Goal: Task Accomplishment & Management: Complete application form

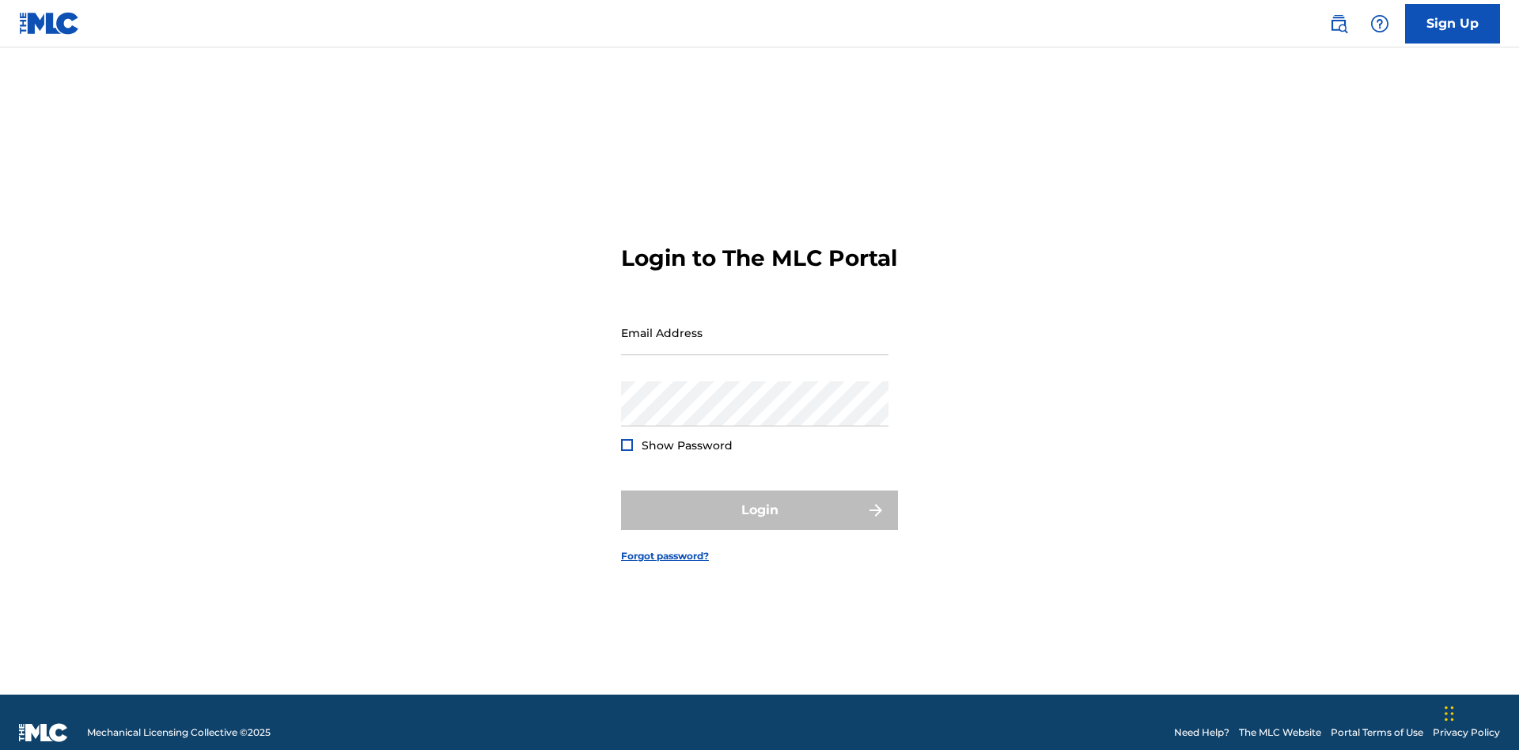
scroll to position [21, 0]
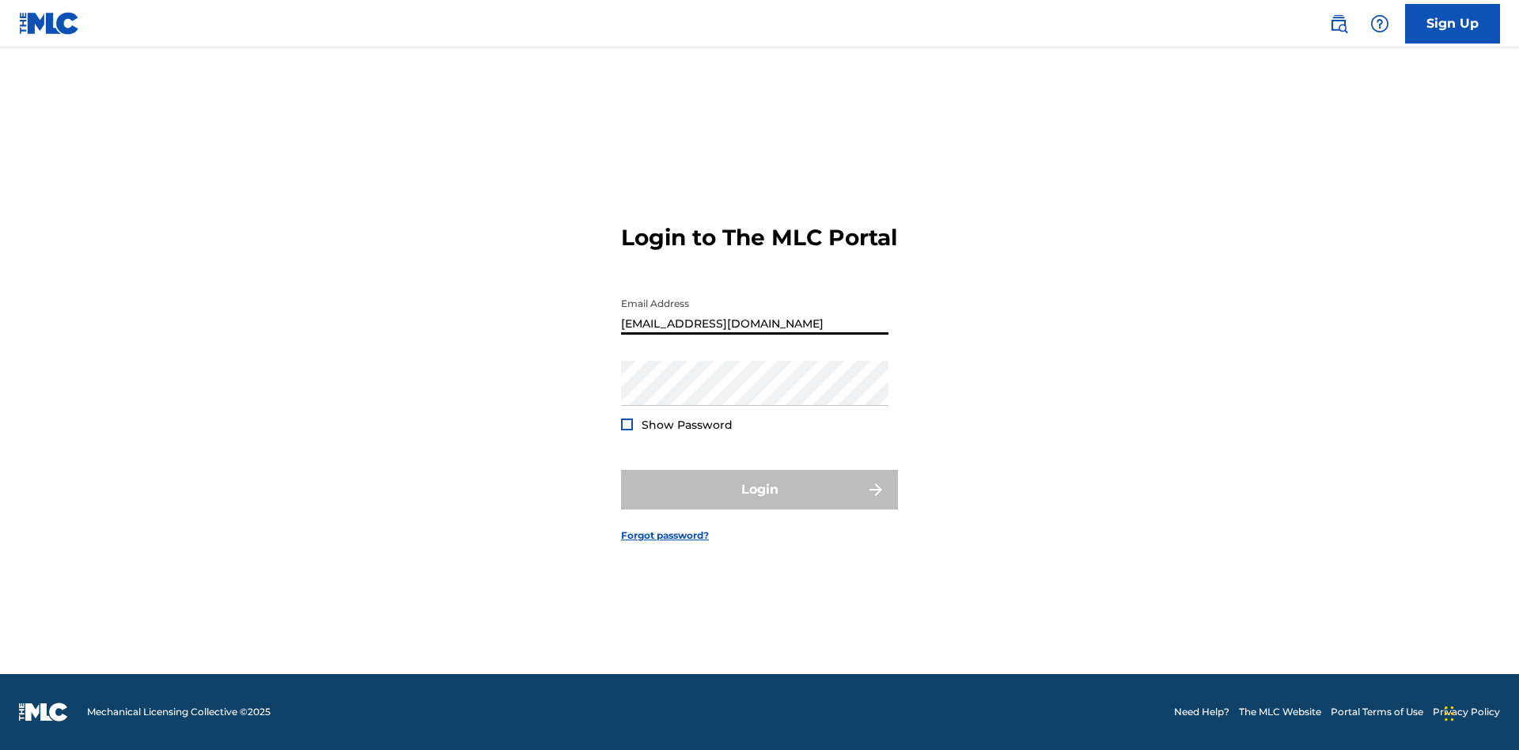
type input "Duke.McTesterson@gmail.com"
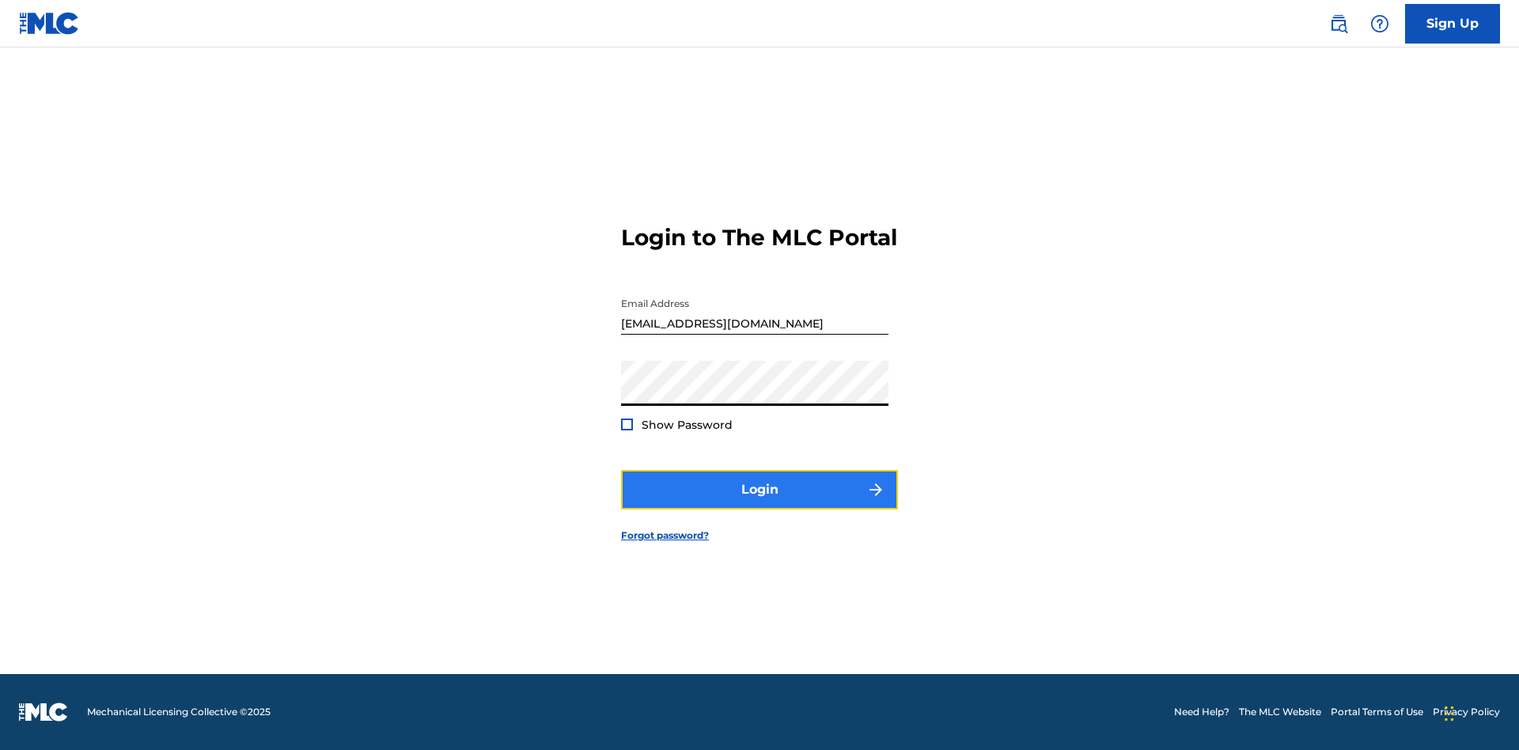
click at [760, 503] on button "Login" at bounding box center [759, 490] width 277 height 40
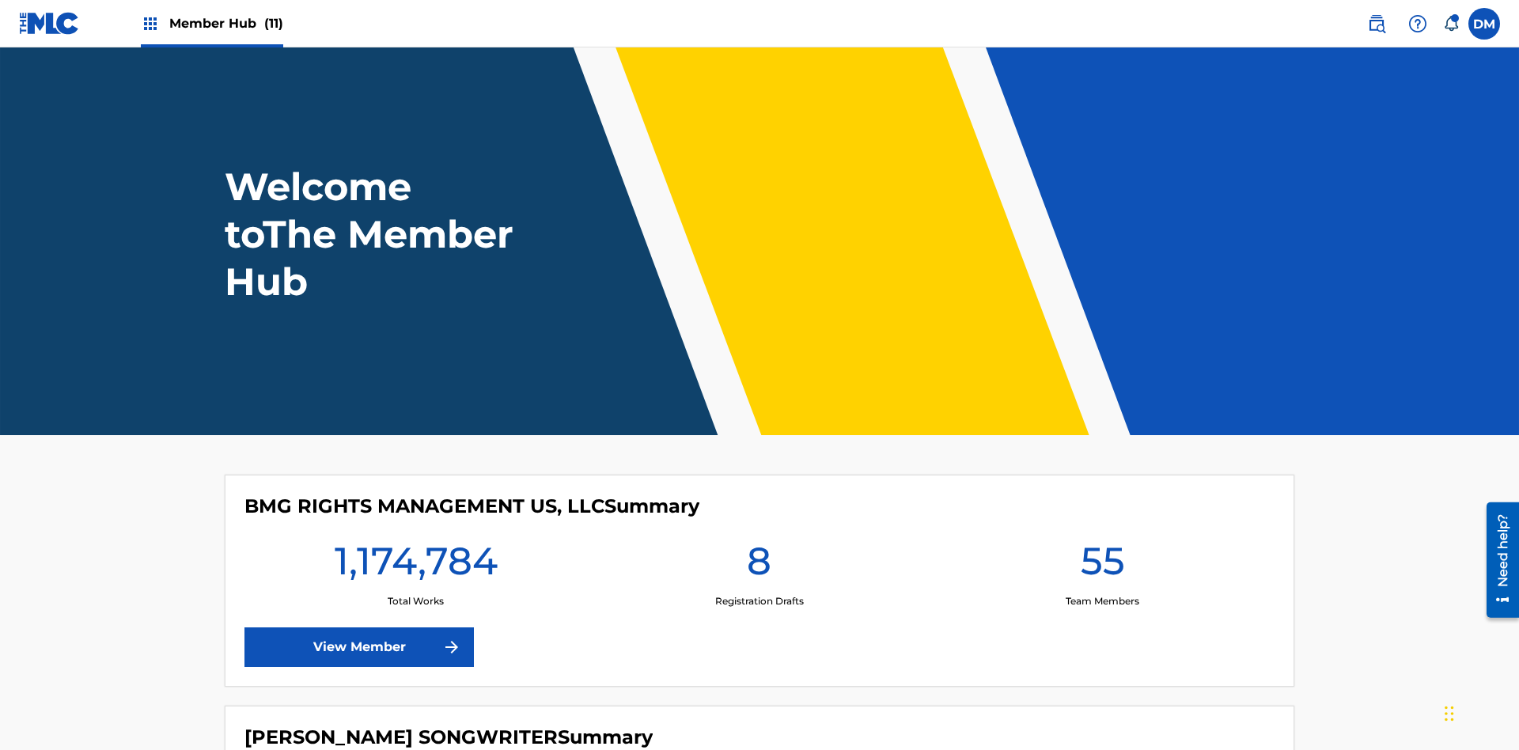
scroll to position [68, 0]
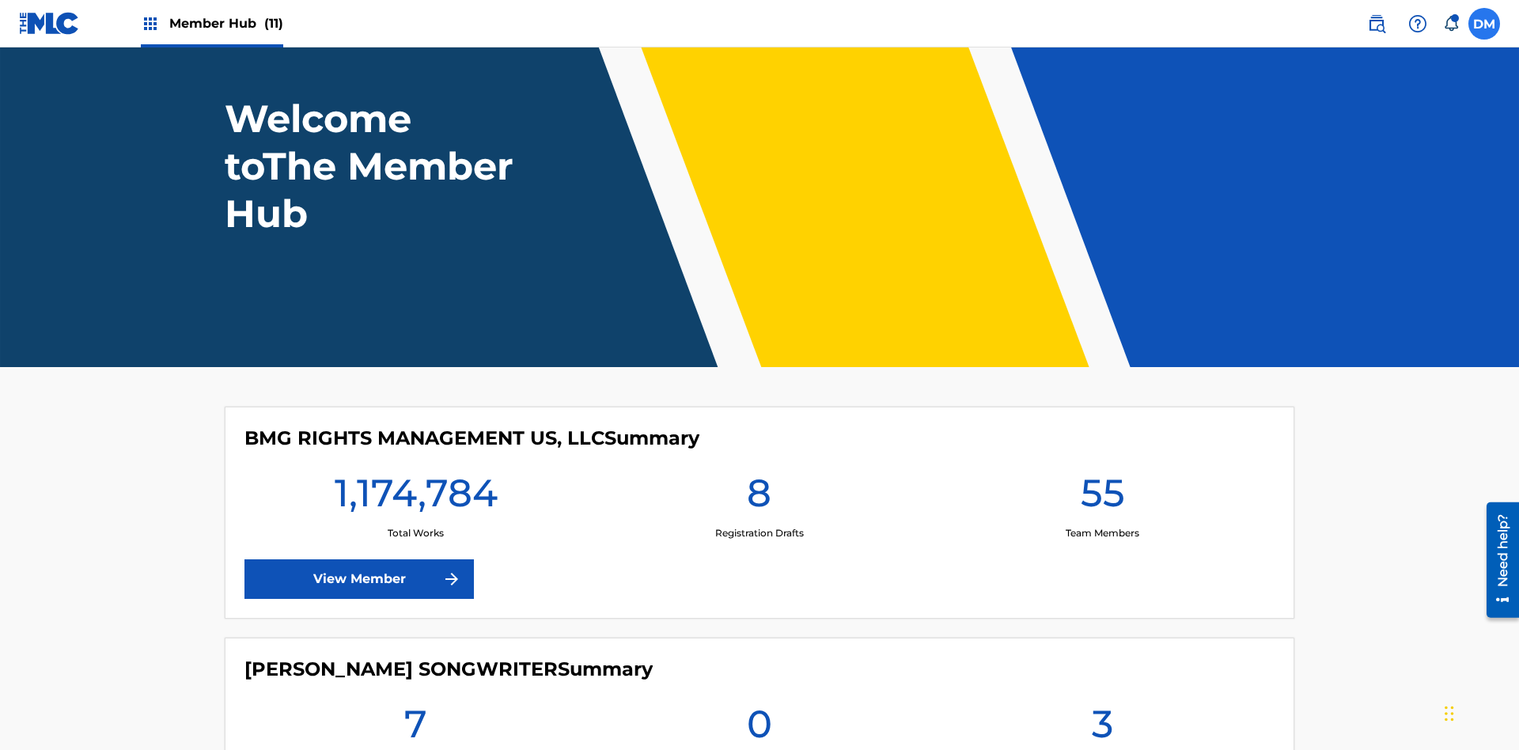
click at [1485, 23] on label at bounding box center [1485, 24] width 32 height 32
click at [1485, 24] on input "DM Duke McTesterson duke.mctesterson@gmail.com Notification Preferences Profile…" at bounding box center [1485, 24] width 0 height 0
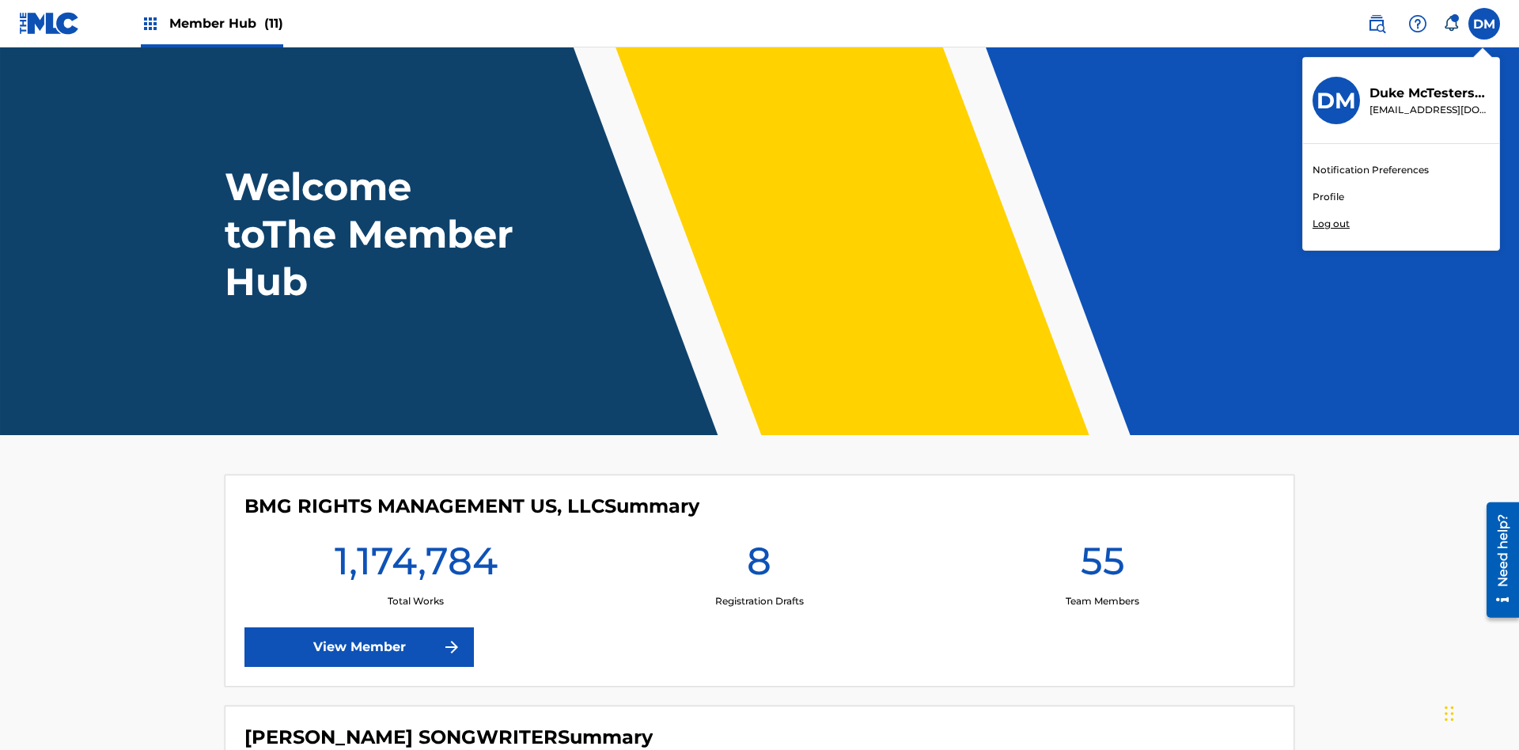
click at [1328, 197] on link "Profile" at bounding box center [1329, 197] width 32 height 14
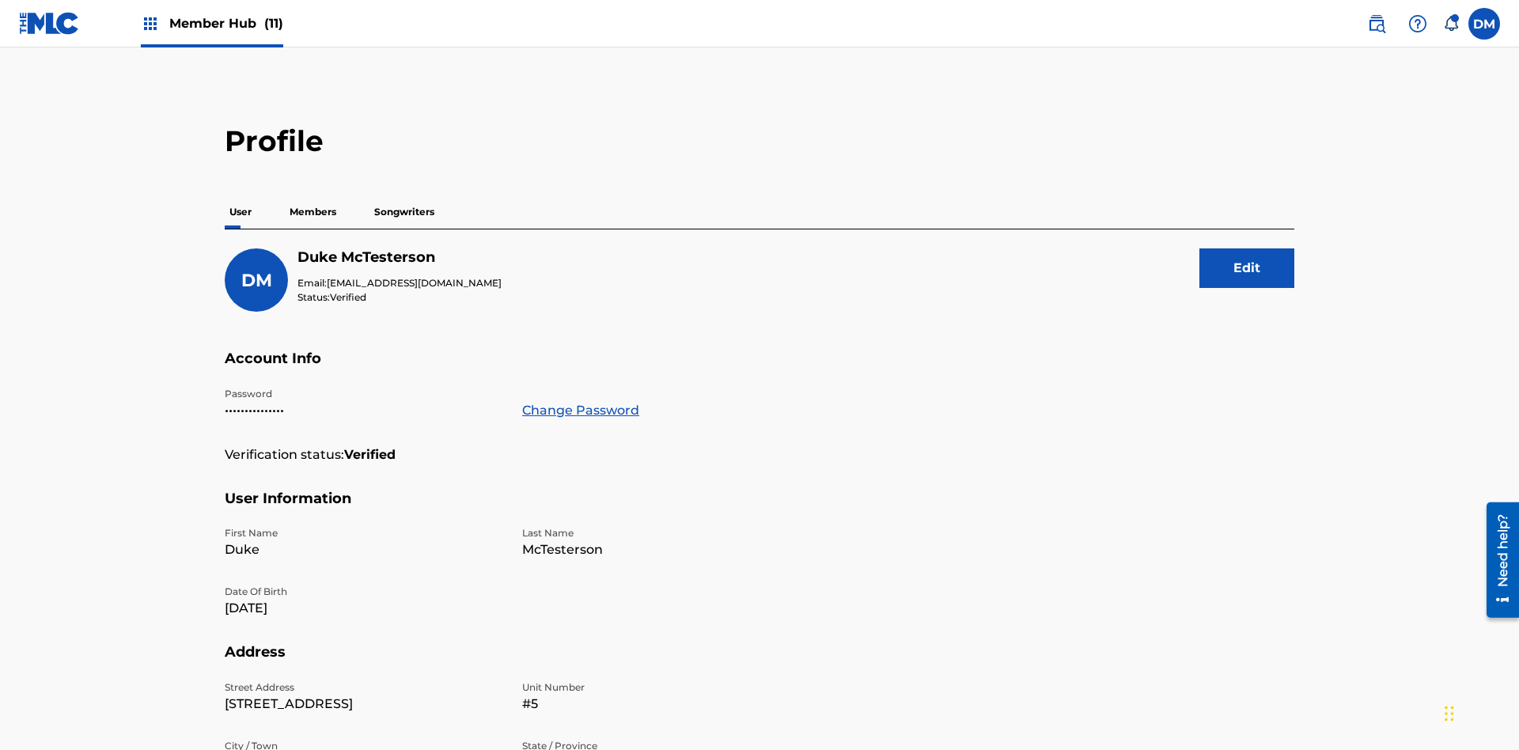
click at [313, 195] on p "Members" at bounding box center [313, 211] width 56 height 33
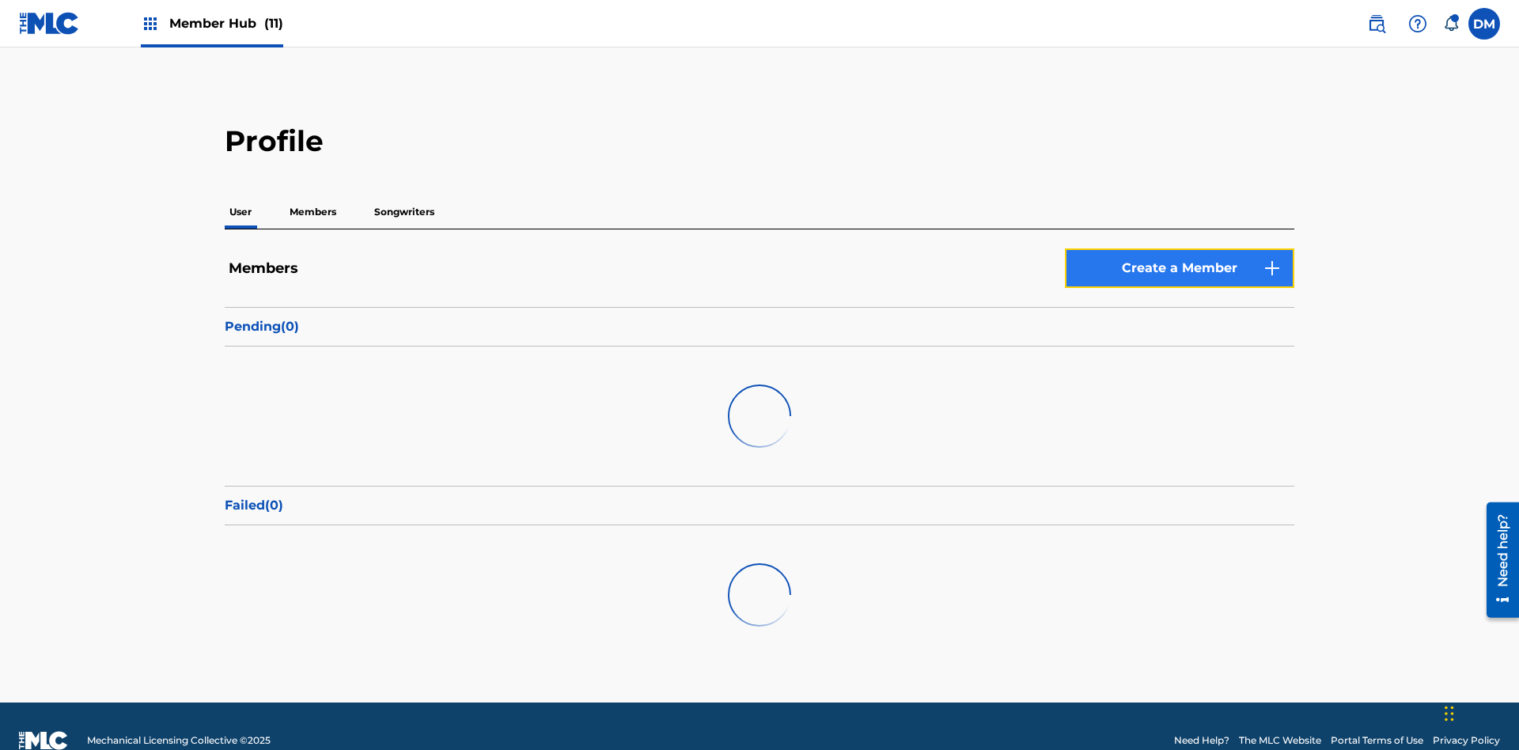
click at [1180, 248] on link "Create a Member" at bounding box center [1179, 268] width 229 height 40
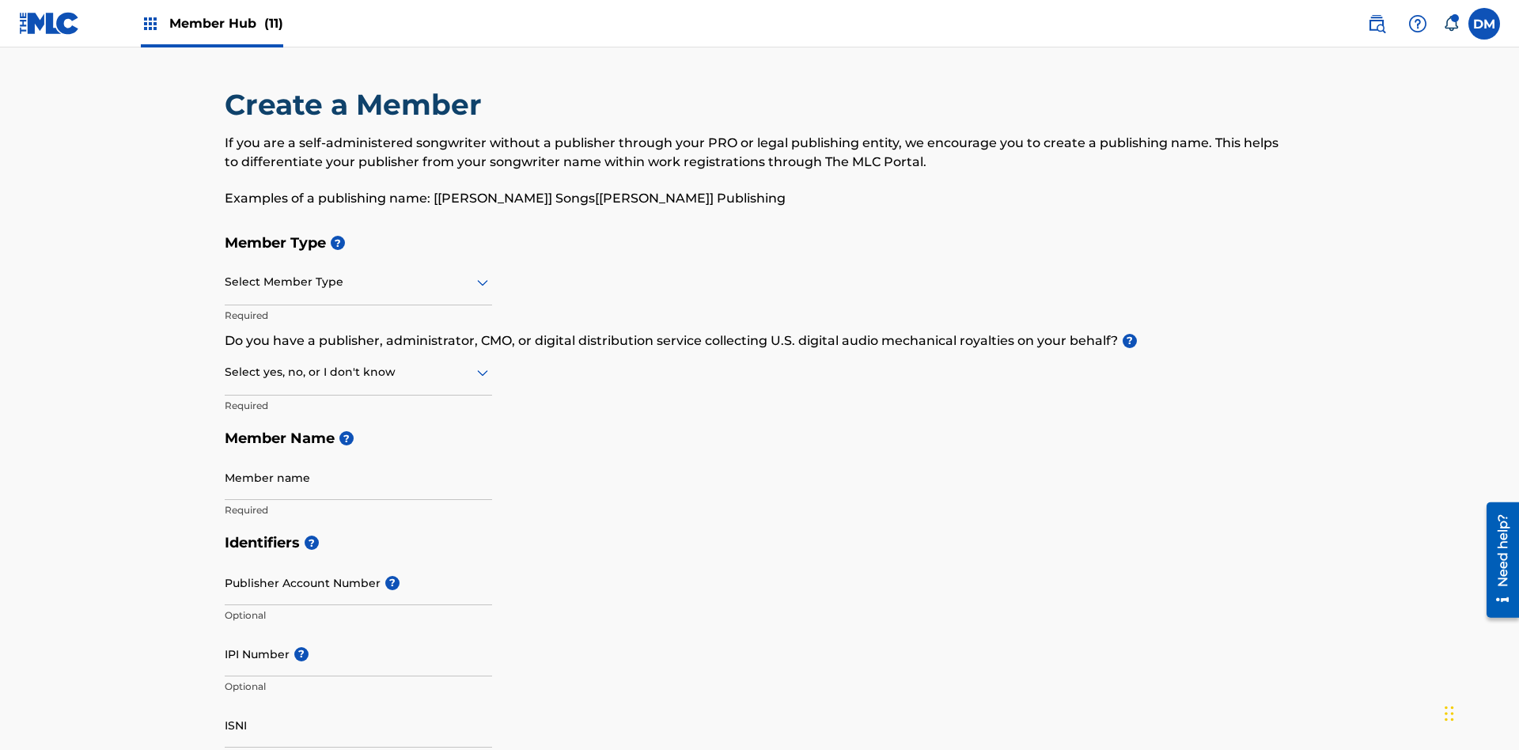
click at [226, 274] on input "text" at bounding box center [226, 282] width 3 height 17
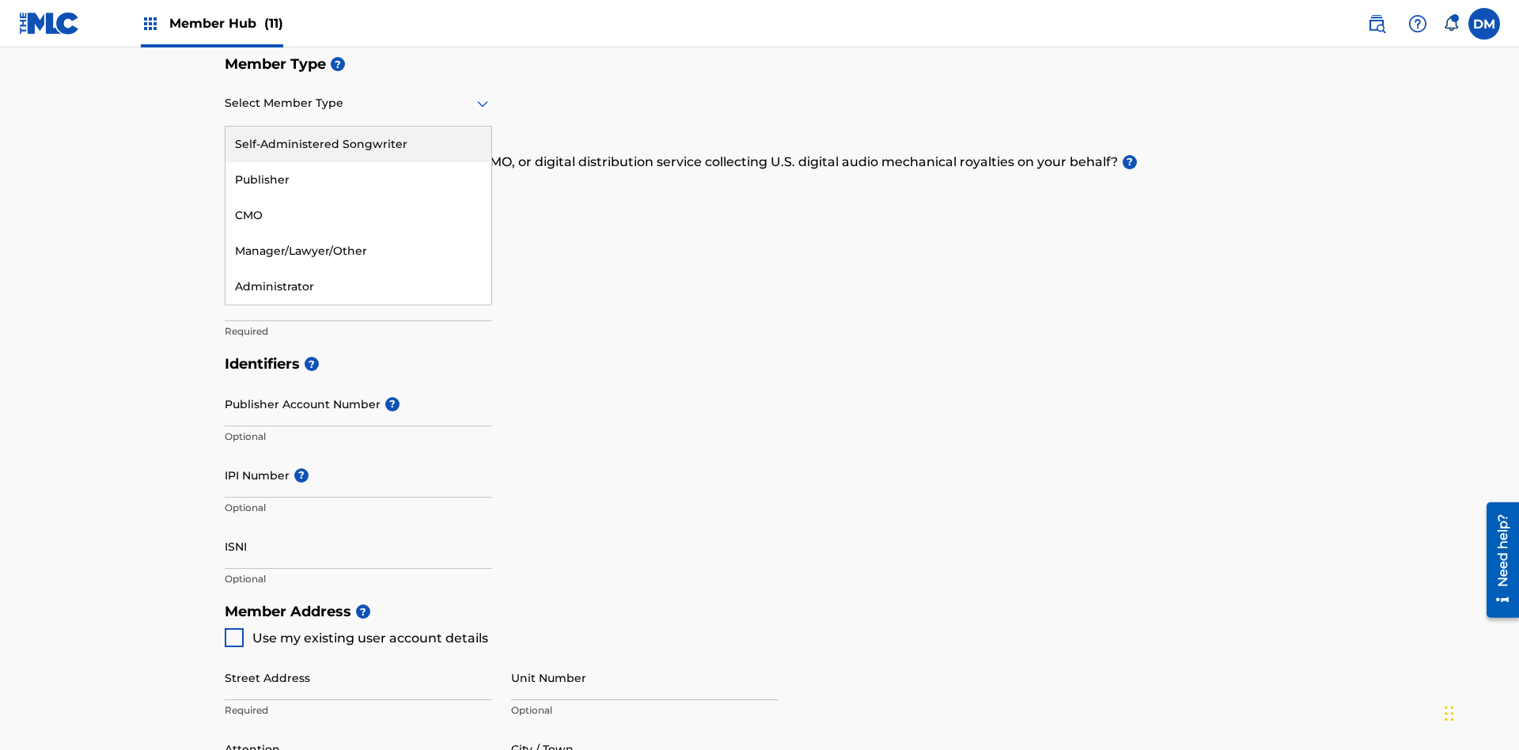
click at [358, 144] on div "Self-Administered Songwriter" at bounding box center [359, 145] width 266 height 36
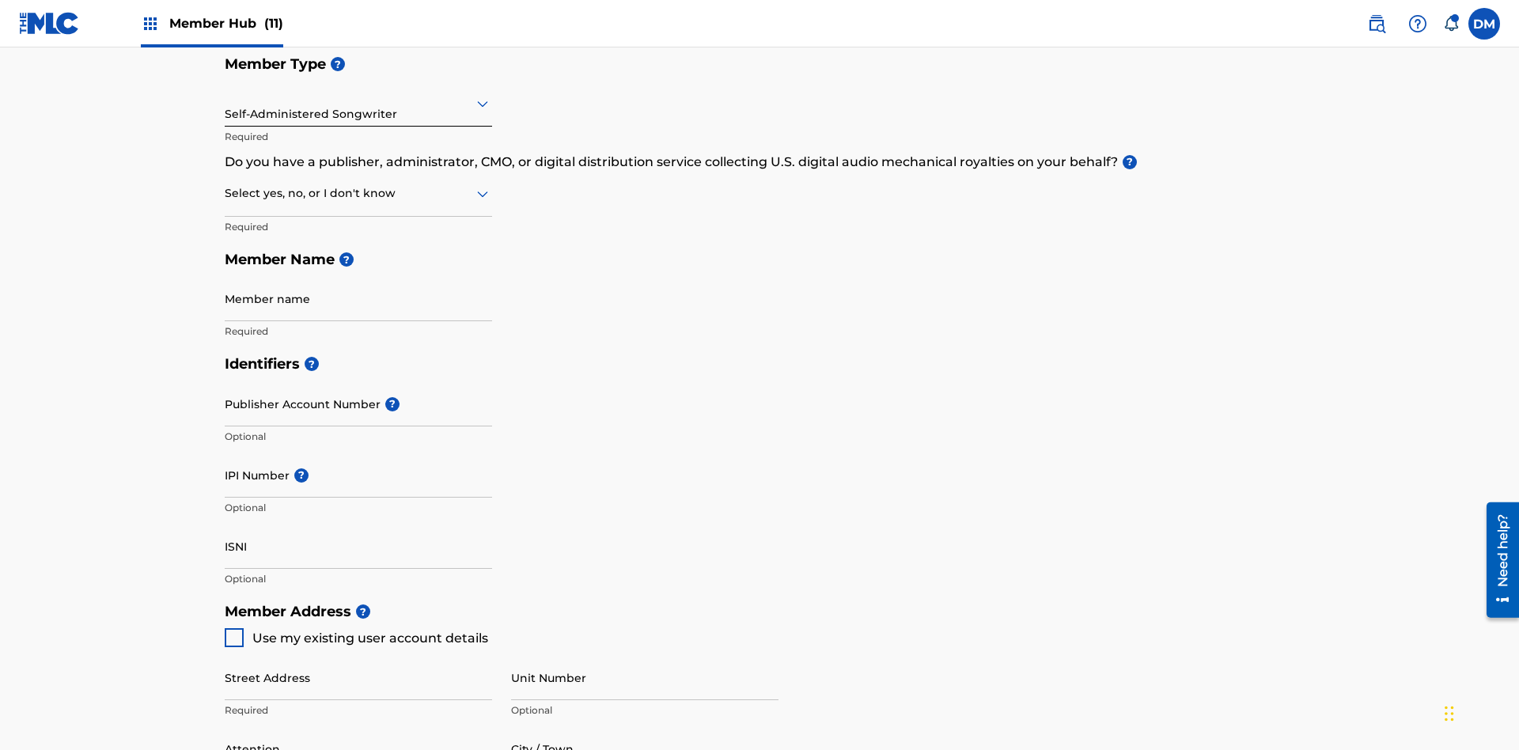
click at [226, 185] on input "text" at bounding box center [226, 193] width 3 height 17
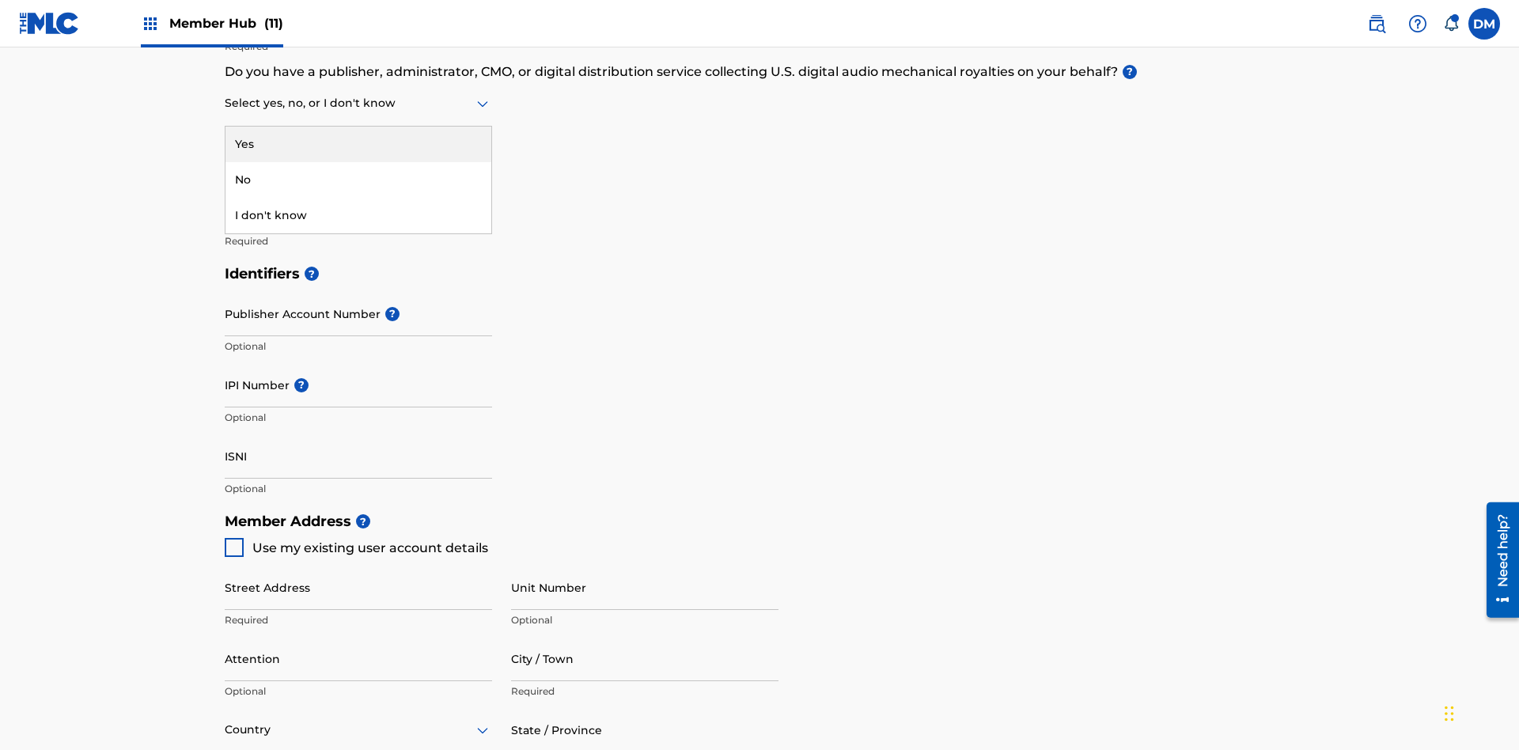
click at [358, 180] on div "No" at bounding box center [359, 180] width 266 height 36
click at [355, 540] on span "Use my existing user account details" at bounding box center [370, 547] width 236 height 15
type input "123 Main Street"
type input "Columbus"
type input "43203"
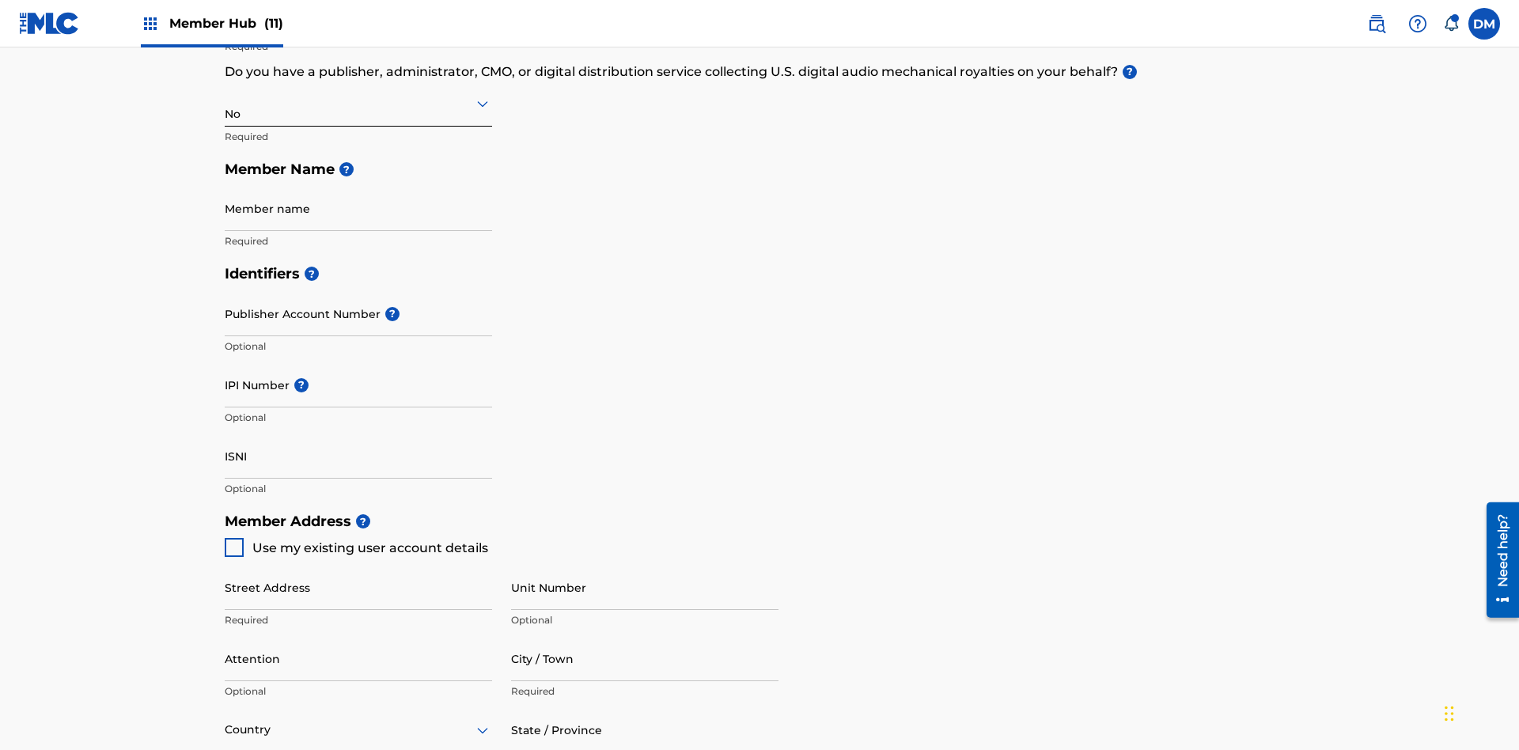
type input "740"
type input "8086351"
type input "duke.mctesterson@gmail.com"
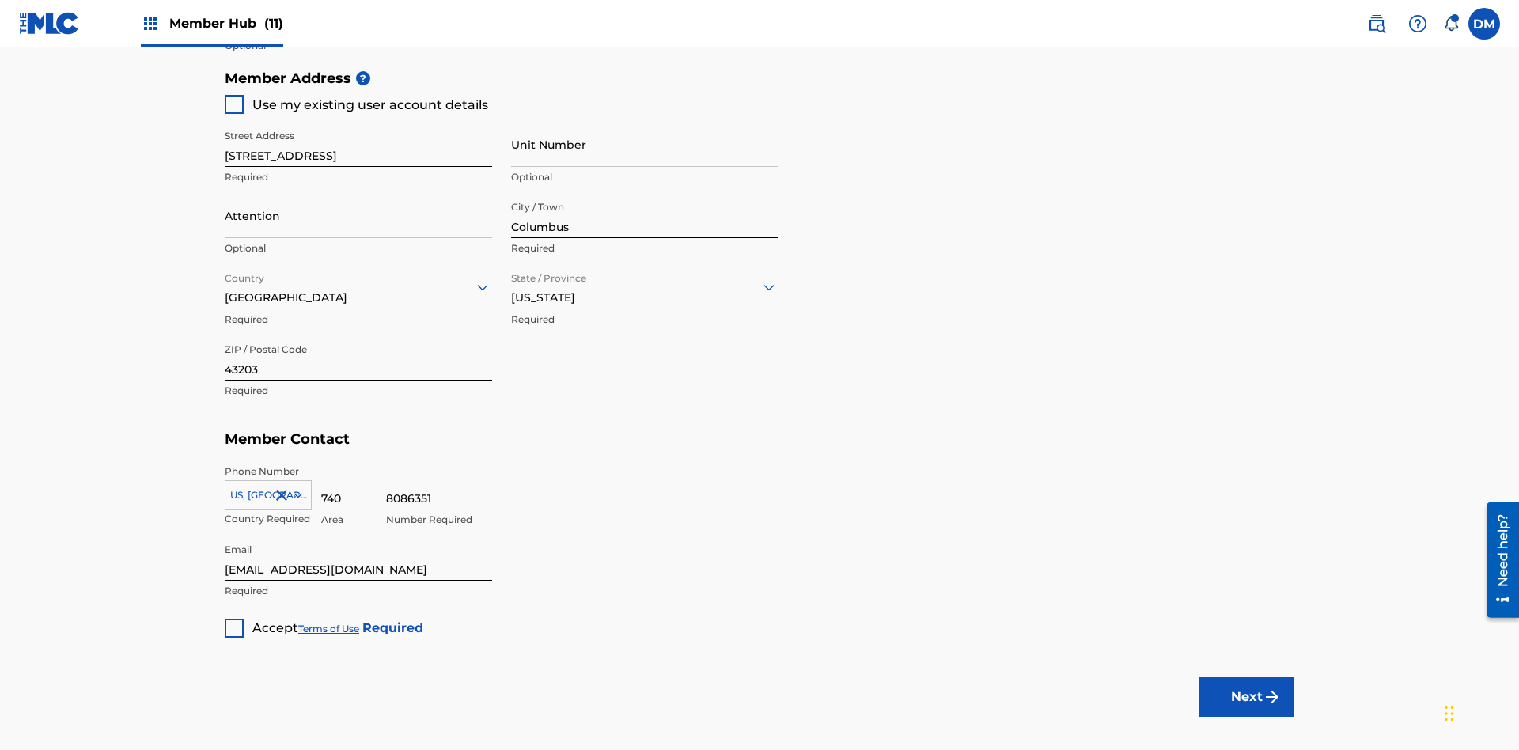
scroll to position [360, 0]
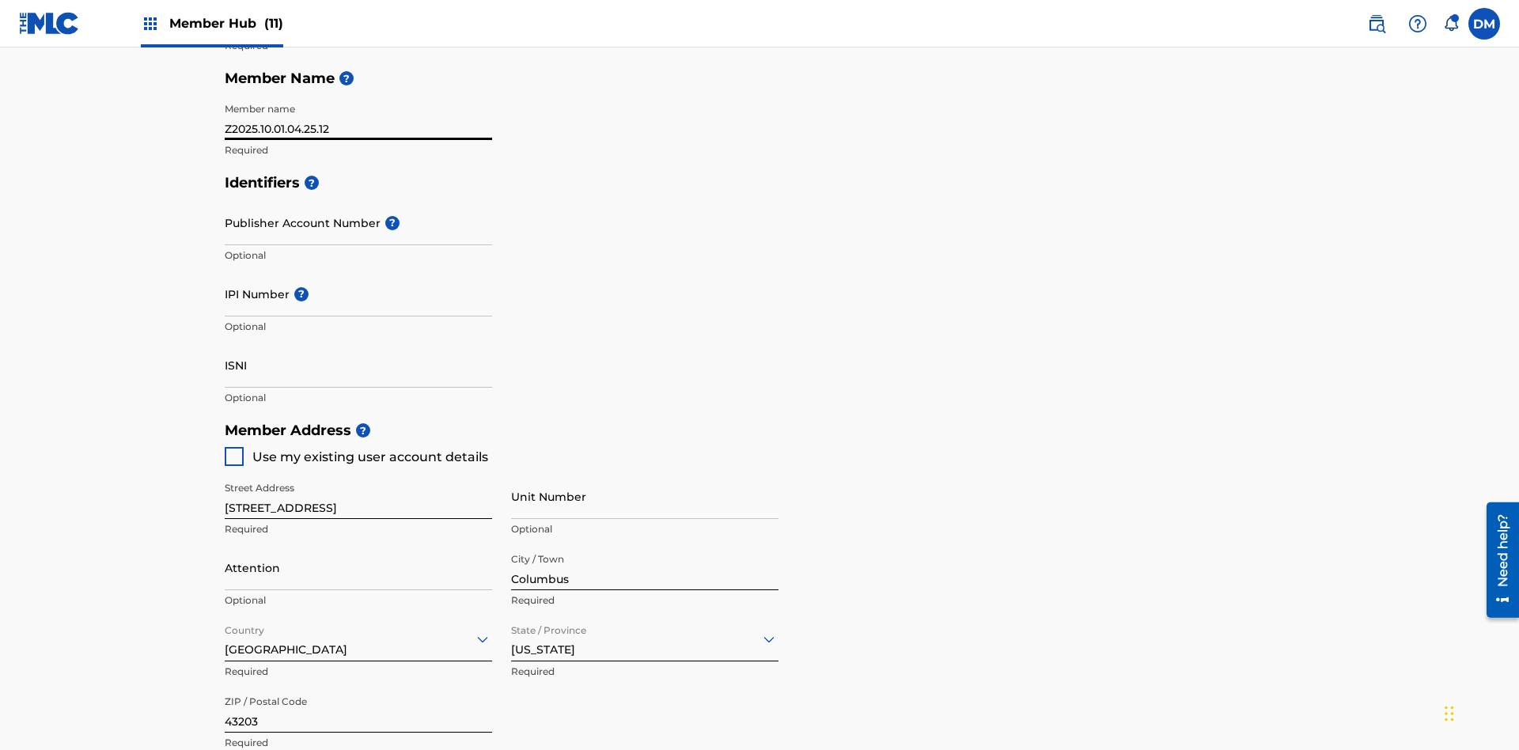
type input "Z2025.10.01.04.25.12"
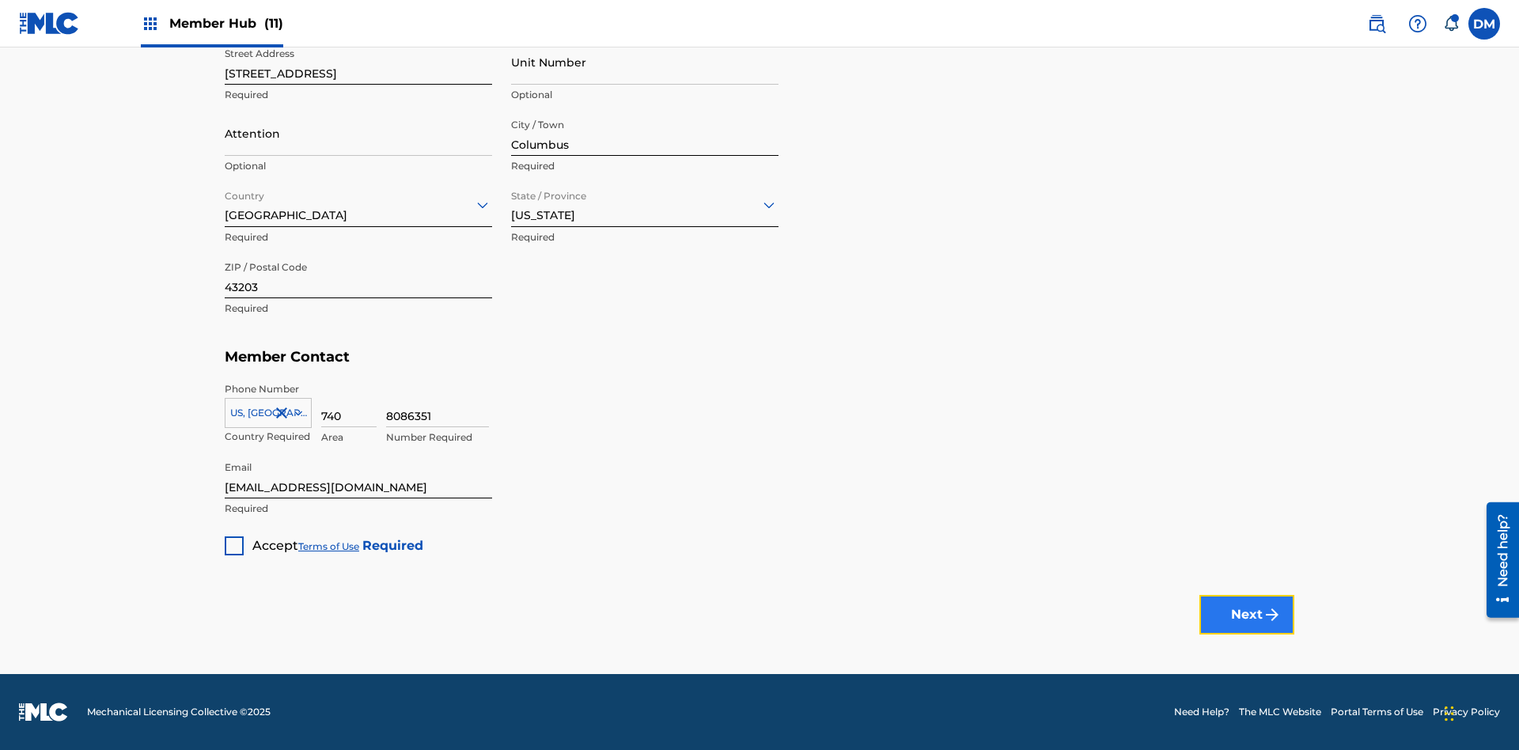
click at [1247, 614] on button "Next" at bounding box center [1247, 615] width 95 height 40
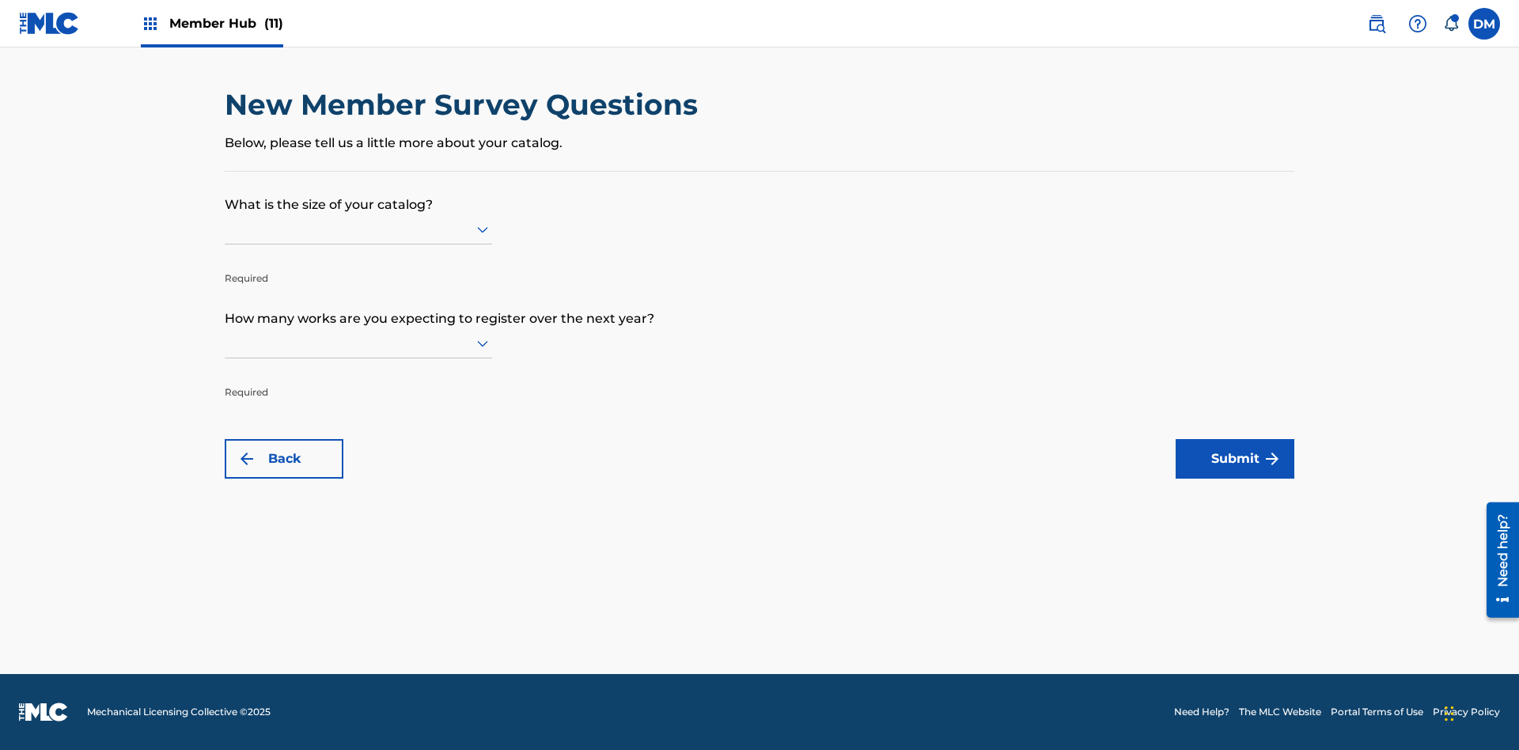
click at [226, 229] on input "text" at bounding box center [226, 229] width 3 height 17
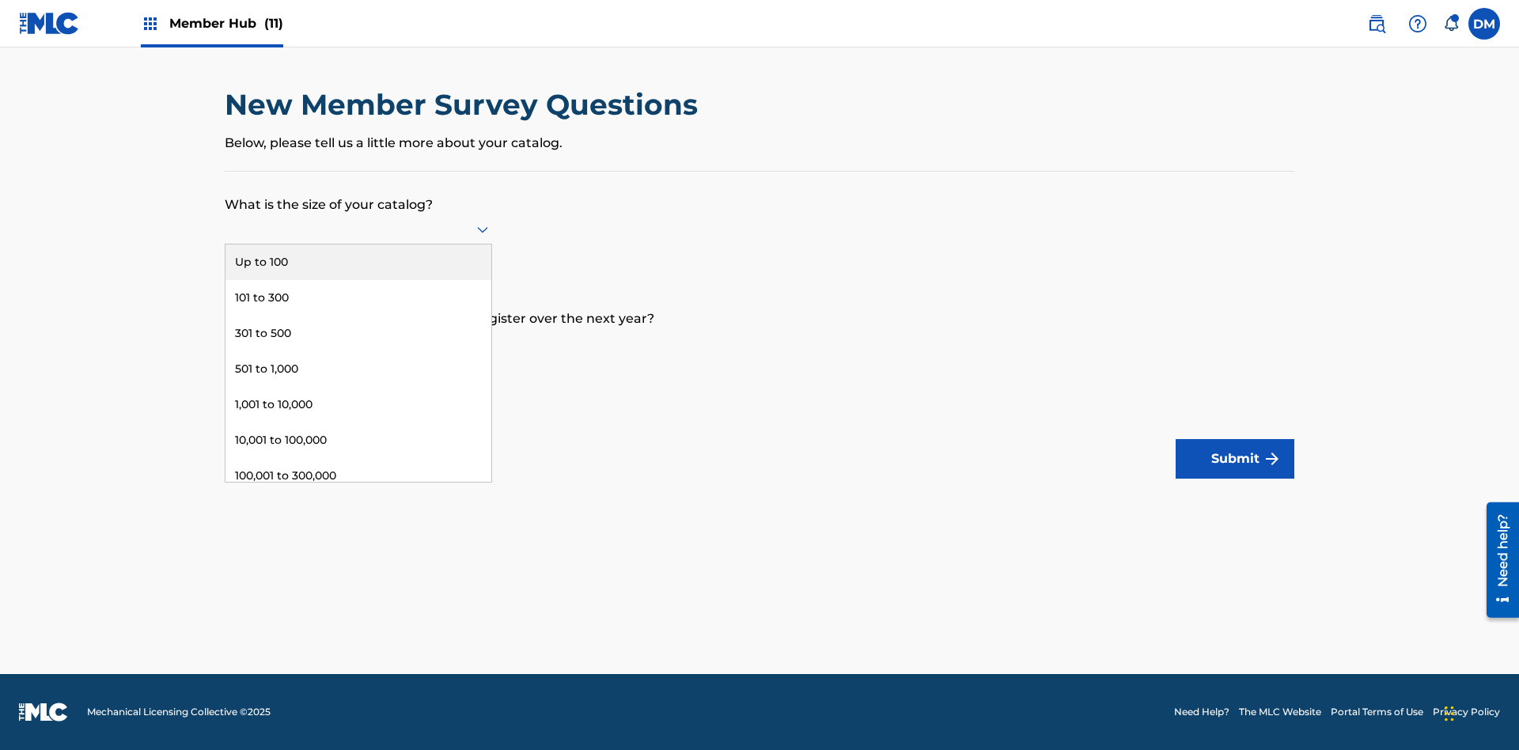
click at [358, 476] on div "100,001 to 300,000" at bounding box center [359, 476] width 266 height 36
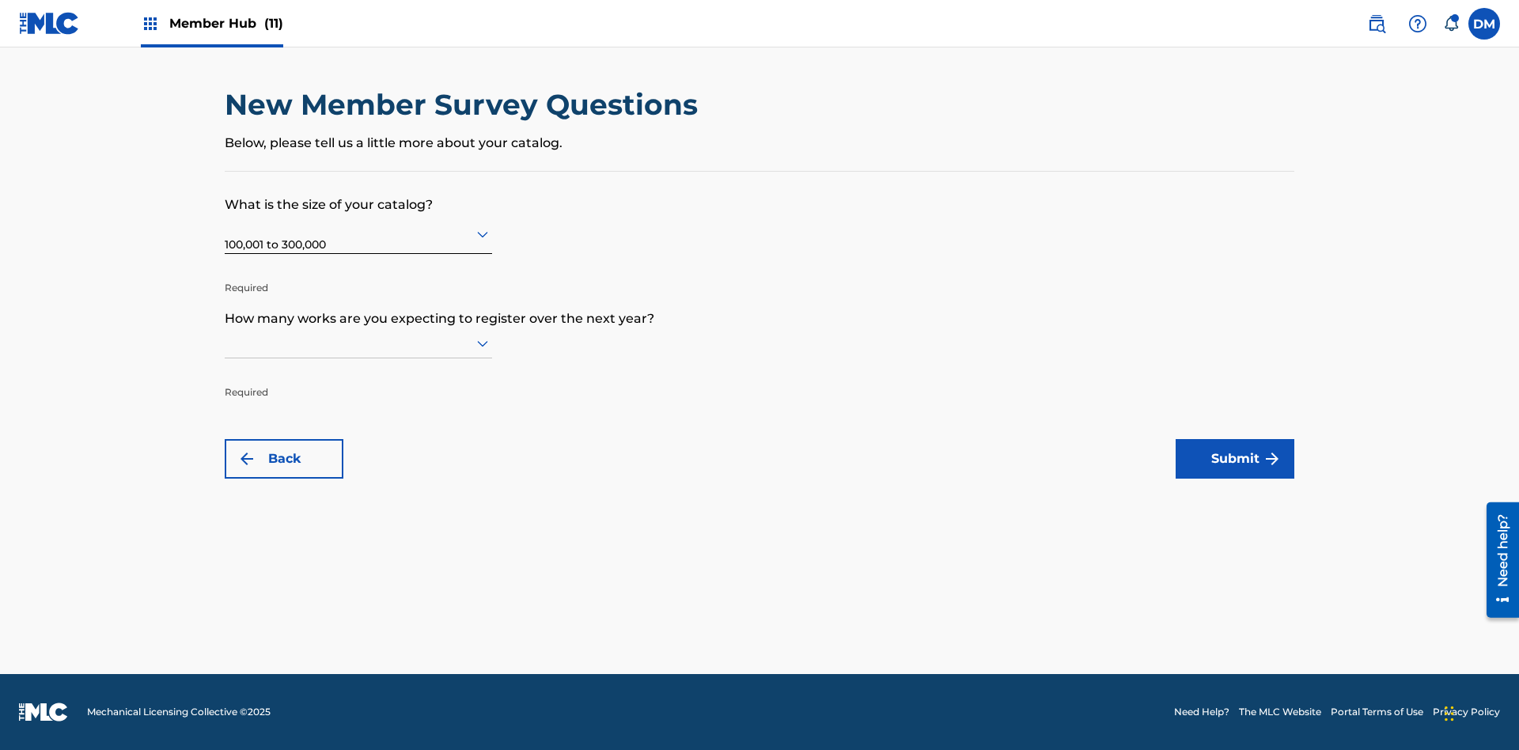
click at [226, 343] on input "text" at bounding box center [226, 343] width 3 height 17
click at [358, 518] on div "1,001 to 10,000" at bounding box center [359, 519] width 266 height 36
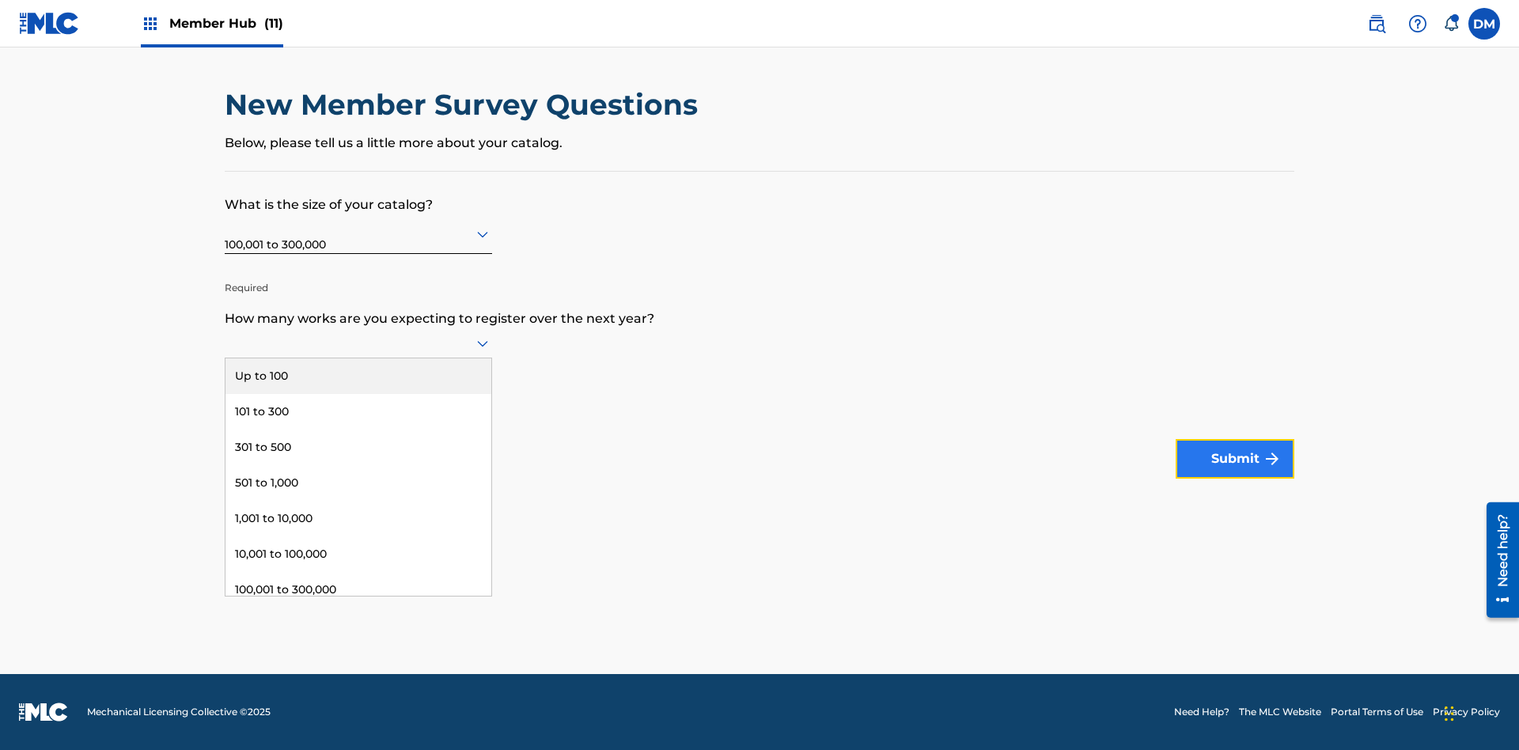
click at [1235, 459] on button "Submit" at bounding box center [1235, 459] width 119 height 40
